Goal: Navigation & Orientation: Go to known website

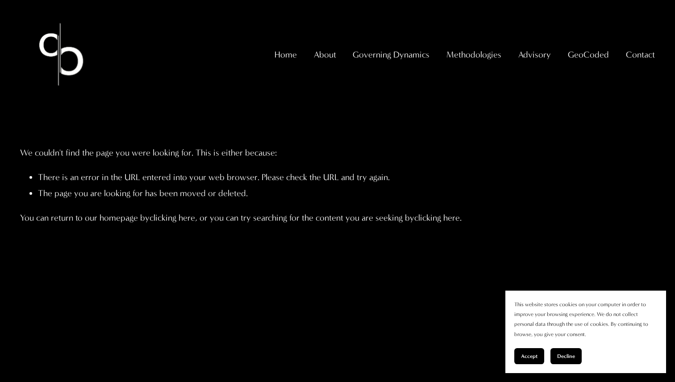
click at [522, 357] on span "Accept" at bounding box center [529, 356] width 17 height 6
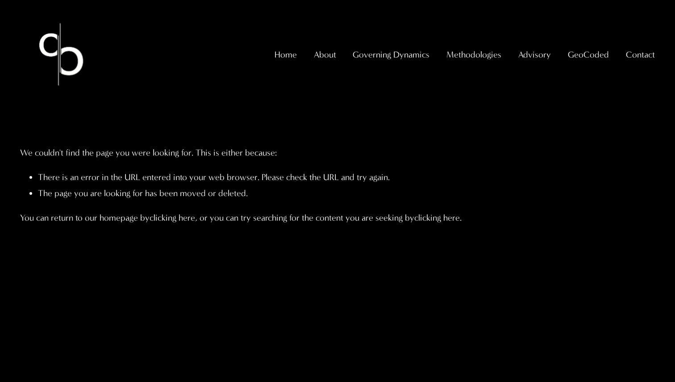
click at [297, 63] on link "Home" at bounding box center [285, 54] width 22 height 17
